Goal: Task Accomplishment & Management: Use online tool/utility

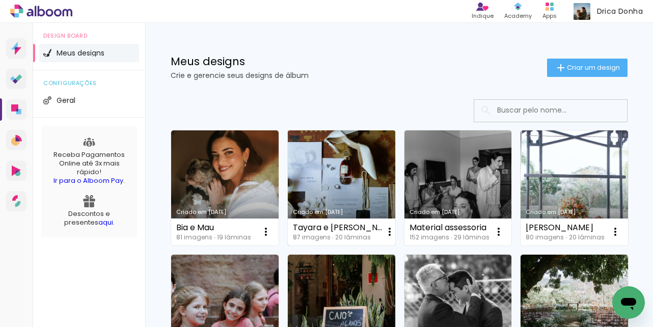
click at [307, 170] on link "Criado em [DATE]" at bounding box center [341, 187] width 107 height 115
